Goal: Navigation & Orientation: Find specific page/section

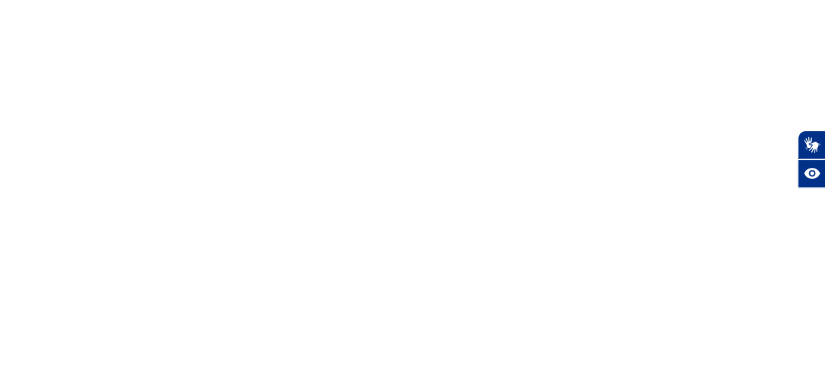
select select
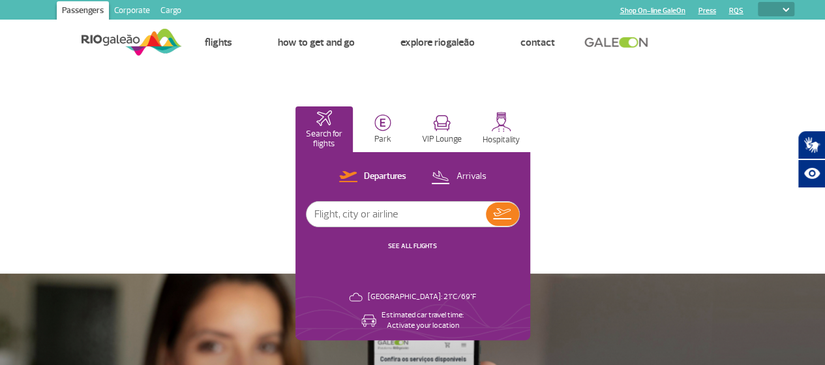
click at [37, 45] on div "Home Page Flight panel Airlines Destinations Flights Flight panel Airlines Dest…" at bounding box center [413, 42] width 784 height 45
click at [124, 2] on link "Corporate" at bounding box center [132, 11] width 46 height 21
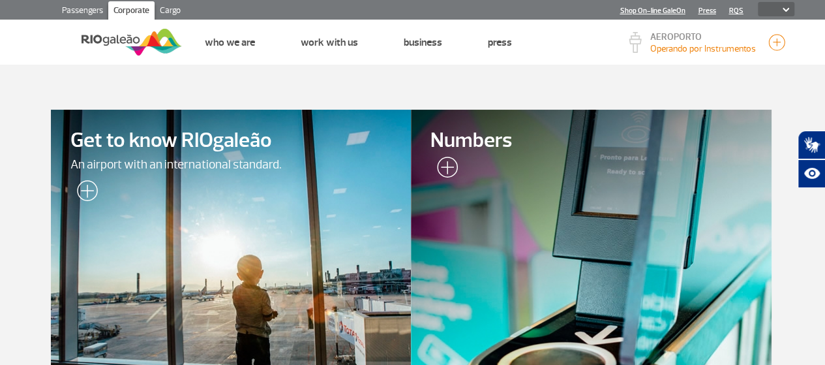
click at [166, 18] on link "Cargo" at bounding box center [170, 11] width 31 height 21
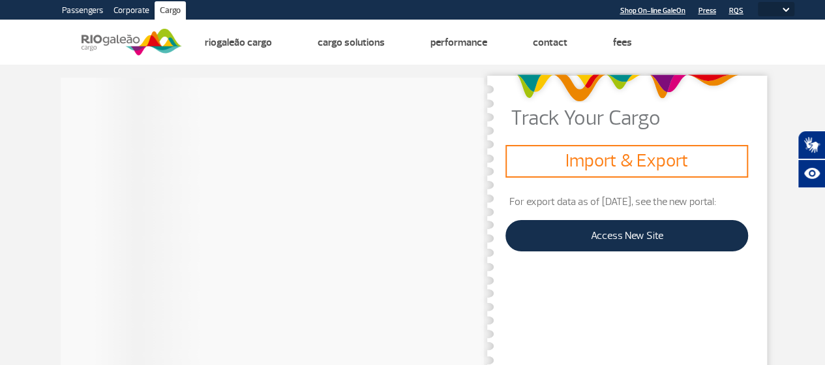
click at [112, 3] on link "Corporate" at bounding box center [131, 11] width 46 height 21
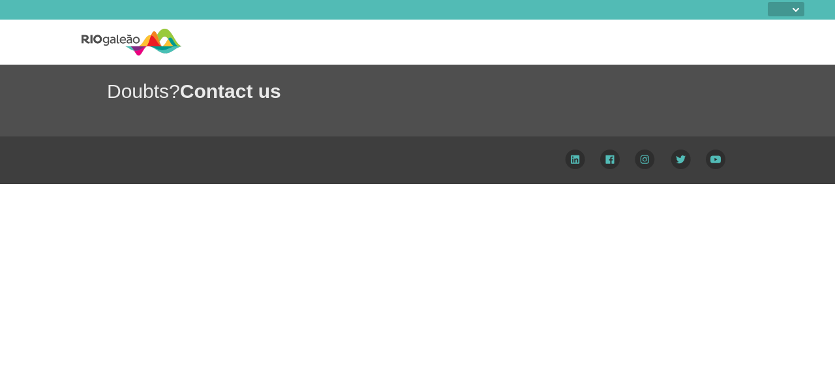
select select
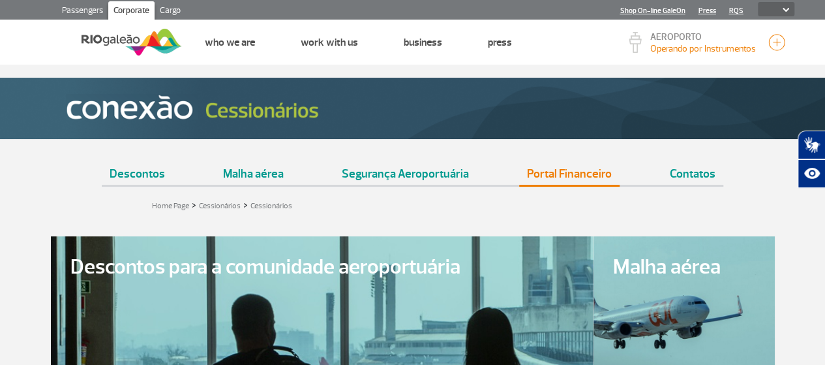
click at [560, 168] on link "Portal Financeiro" at bounding box center [569, 168] width 100 height 33
